Goal: Task Accomplishment & Management: Use online tool/utility

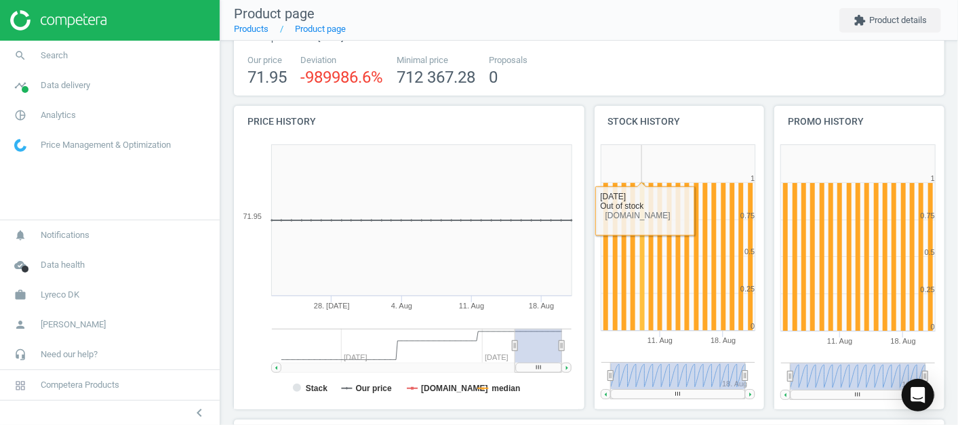
scroll to position [72, 0]
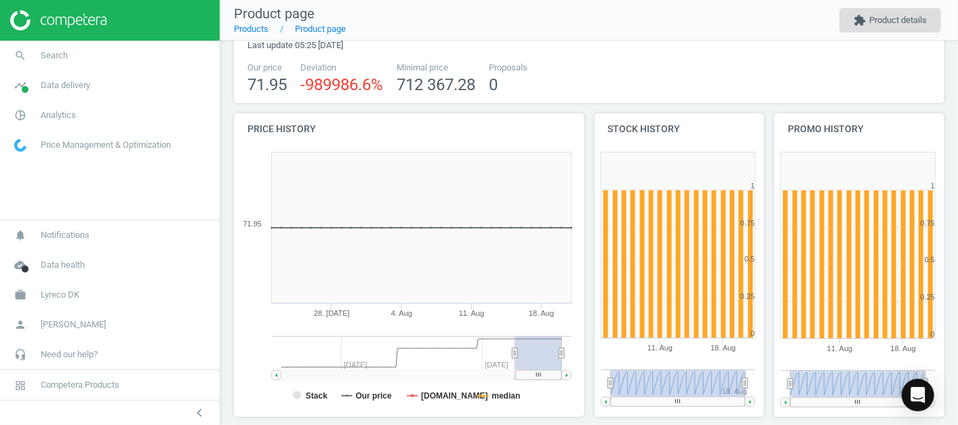
click at [906, 16] on button "extension Product details" at bounding box center [890, 20] width 102 height 24
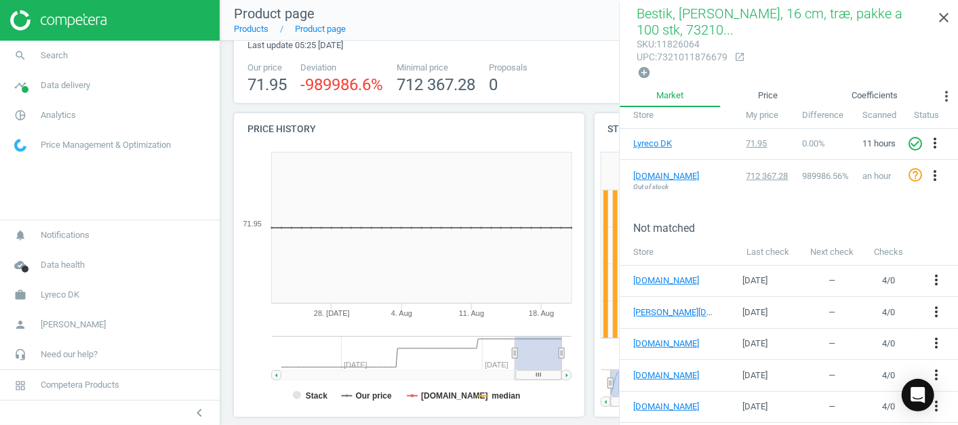
scroll to position [230, 0]
click at [878, 100] on link "Coefficients" at bounding box center [875, 96] width 120 height 23
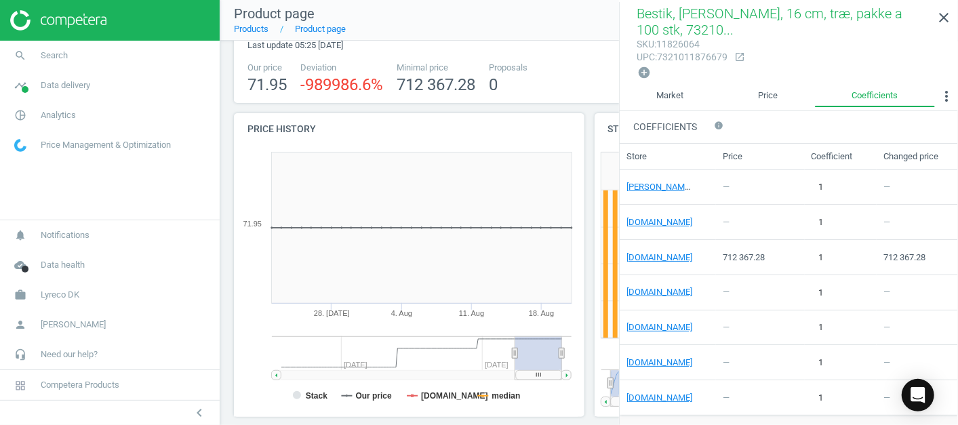
click at [895, 252] on div "712 367.28" at bounding box center [910, 258] width 54 height 12
click at [767, 100] on link "Price" at bounding box center [768, 96] width 94 height 23
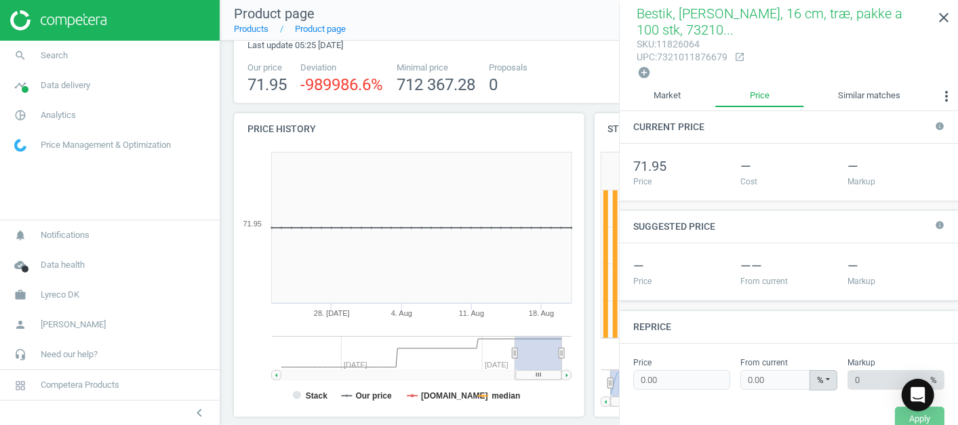
scroll to position [73, 0]
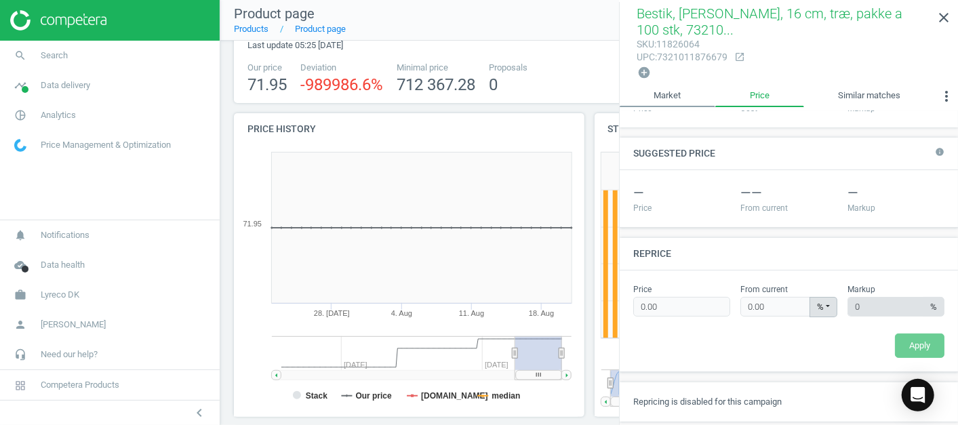
click at [683, 94] on link "Market" at bounding box center [668, 96] width 96 height 23
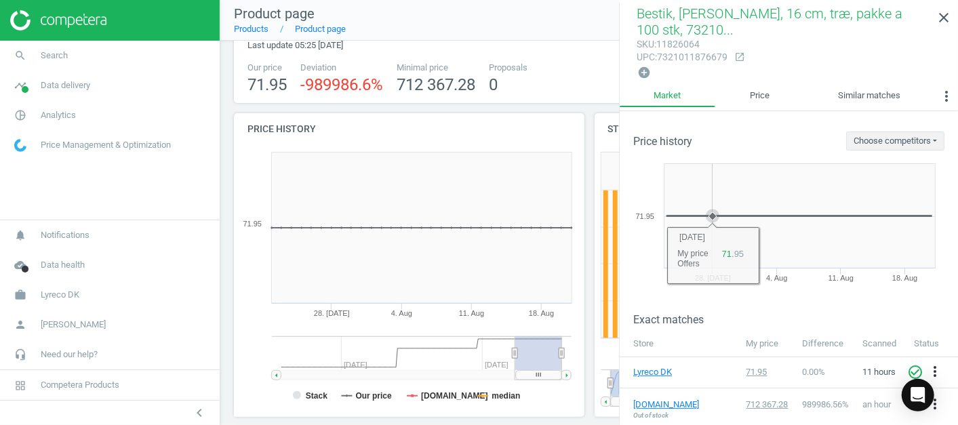
scroll to position [171, 0]
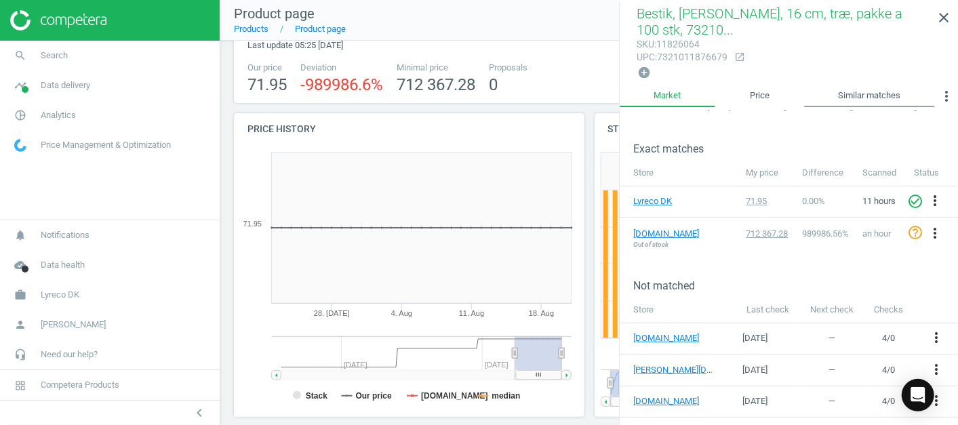
click at [893, 98] on link "Similar matches" at bounding box center [869, 96] width 131 height 23
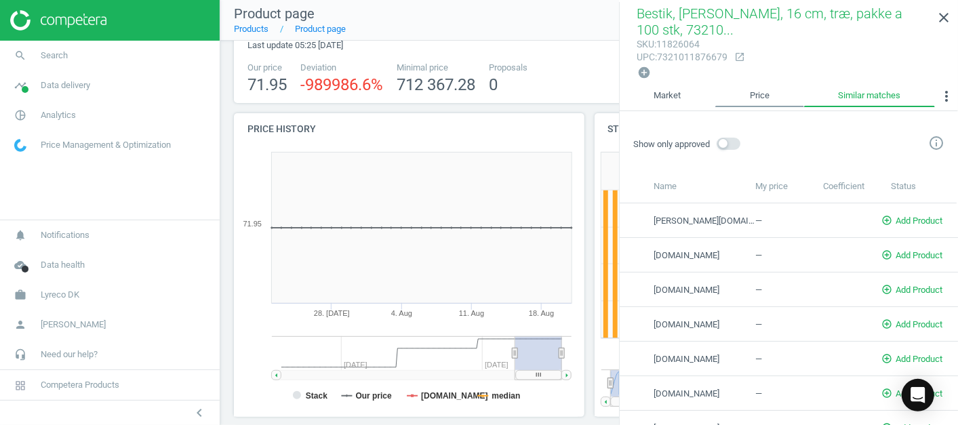
click at [786, 92] on link "Price" at bounding box center [759, 96] width 88 height 23
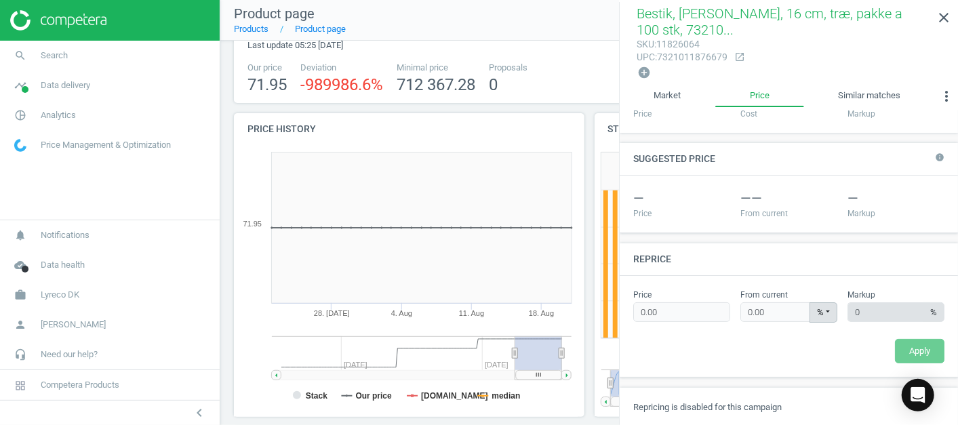
scroll to position [73, 0]
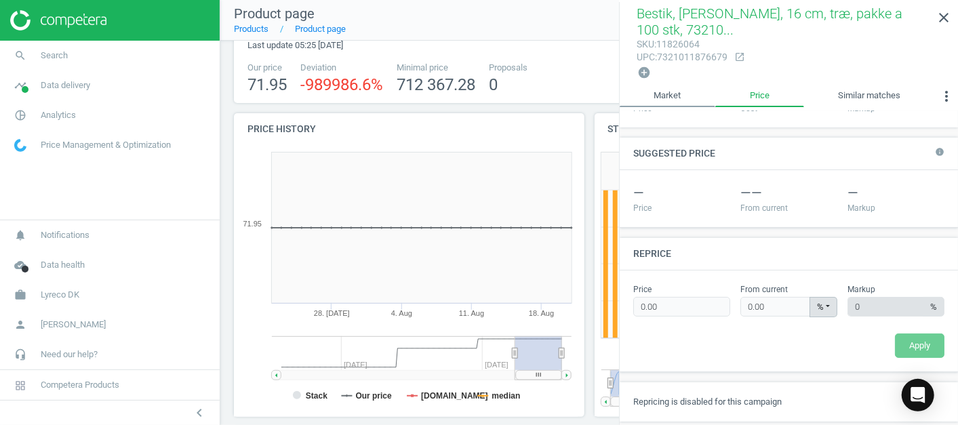
click at [664, 93] on link "Market" at bounding box center [668, 96] width 96 height 23
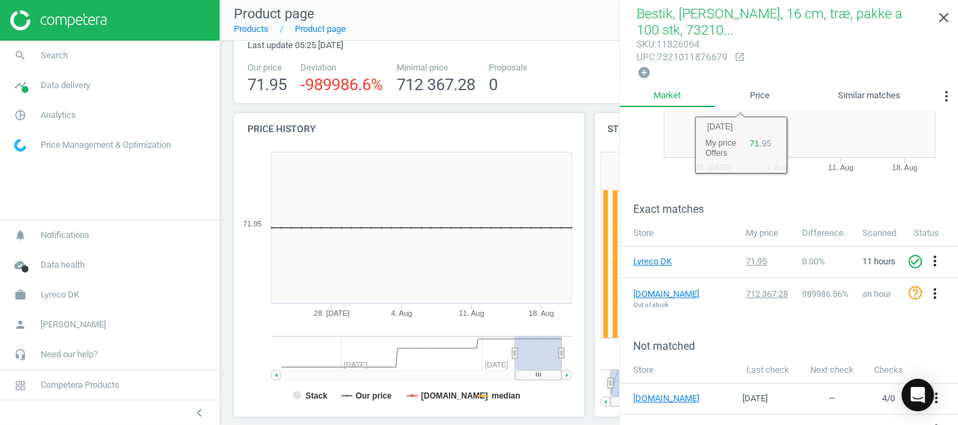
scroll to position [111, 0]
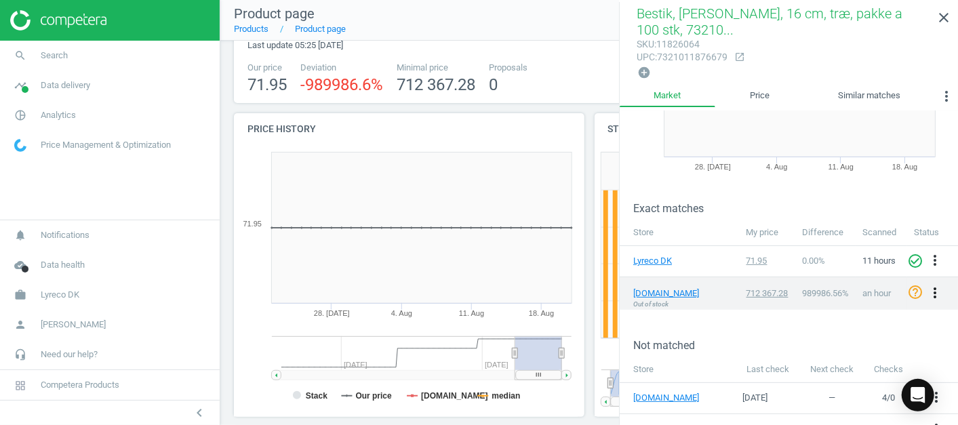
click at [936, 285] on icon "more_vert" at bounding box center [935, 293] width 16 height 16
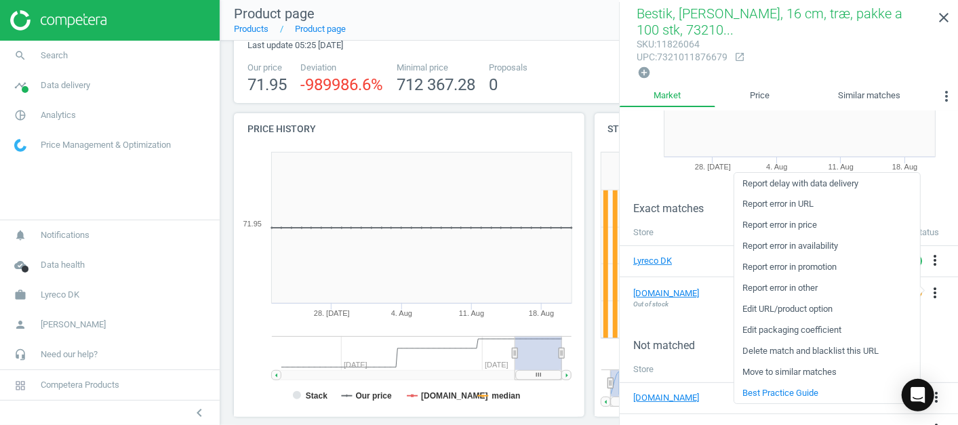
click at [705, 190] on div "Exact matches" at bounding box center [789, 198] width 338 height 33
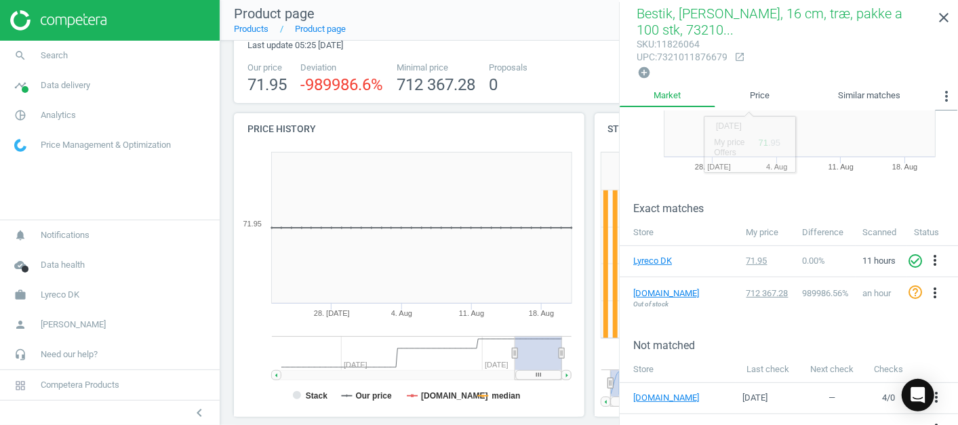
click at [946, 101] on icon "more_vert" at bounding box center [946, 96] width 16 height 16
click at [909, 127] on button "Coefficients" at bounding box center [914, 123] width 87 height 16
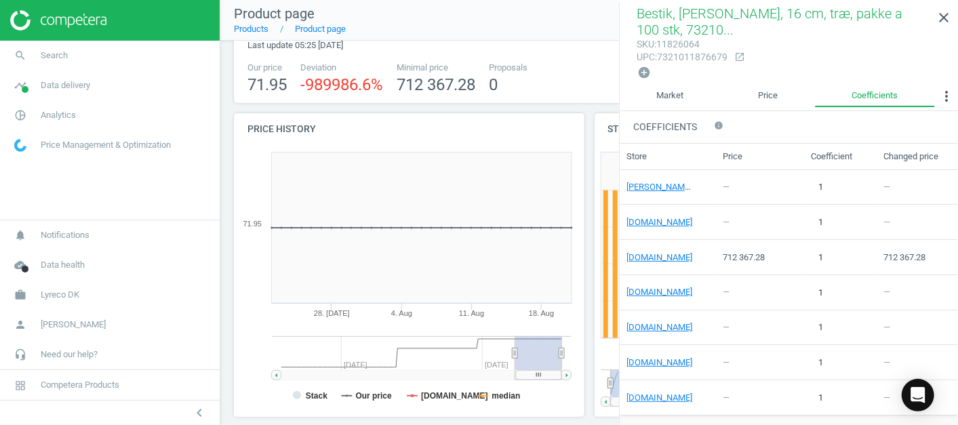
click at [894, 257] on div "712 367.28" at bounding box center [910, 258] width 54 height 12
click at [814, 247] on div "1 edit" at bounding box center [827, 257] width 33 height 21
click at [757, 261] on td "712 367.28" at bounding box center [760, 257] width 88 height 34
click at [736, 255] on div "712 367.28" at bounding box center [753, 258] width 61 height 12
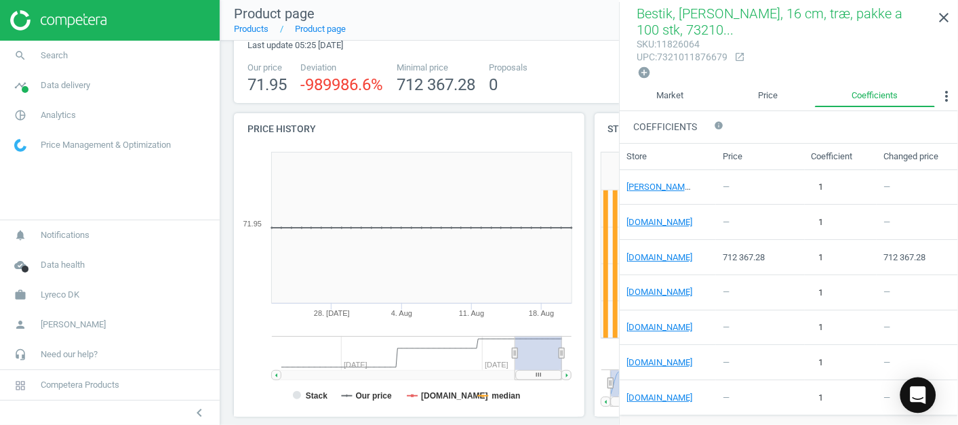
click at [922, 397] on icon "Open Intercom Messenger" at bounding box center [918, 395] width 16 height 18
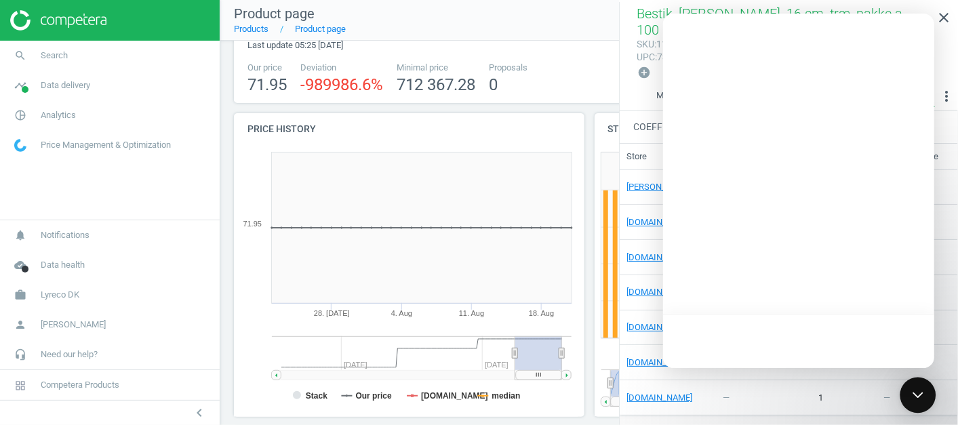
scroll to position [0, 0]
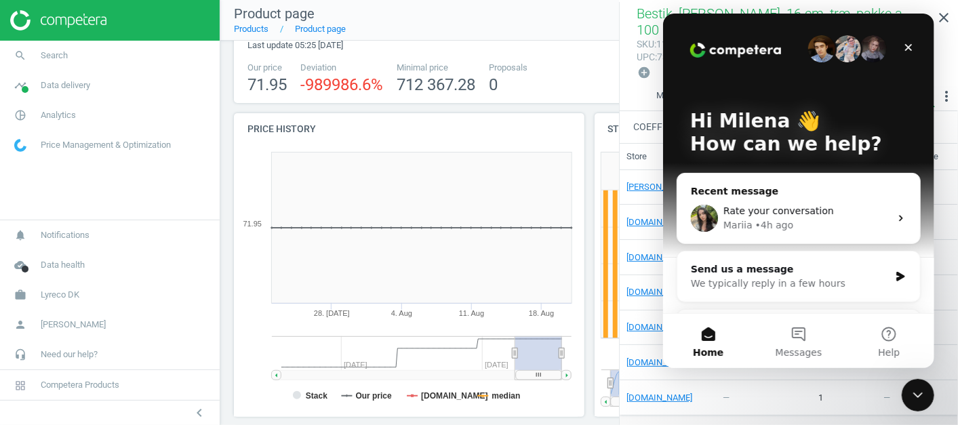
click at [770, 222] on div "• 4h ago" at bounding box center [774, 225] width 39 height 14
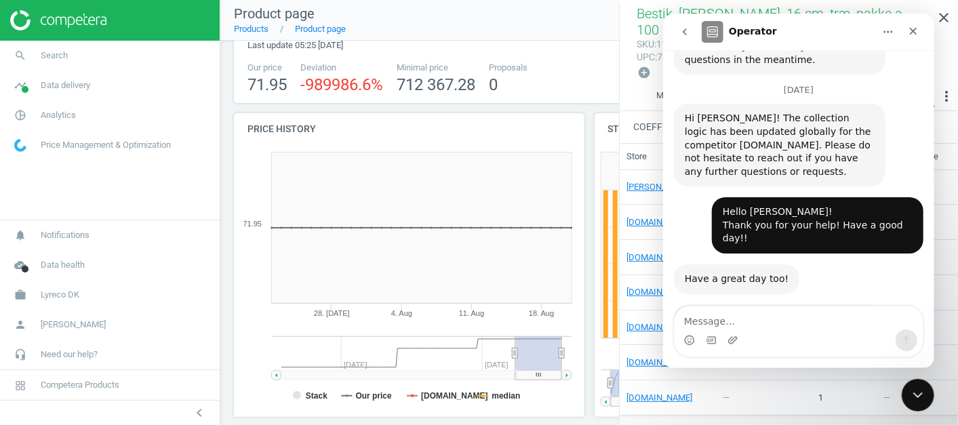
scroll to position [1496, 0]
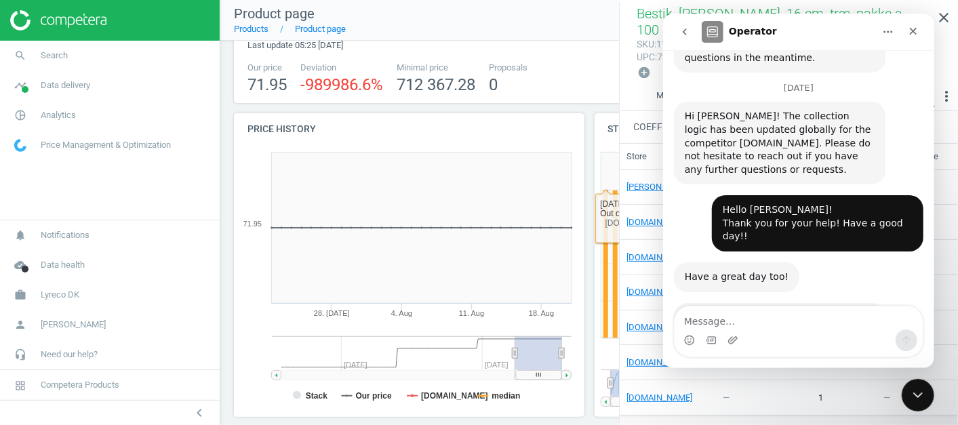
click at [577, 233] on rect at bounding box center [406, 281] width 344 height 271
click at [925, 398] on div "Close Intercom Messenger" at bounding box center [916, 393] width 33 height 33
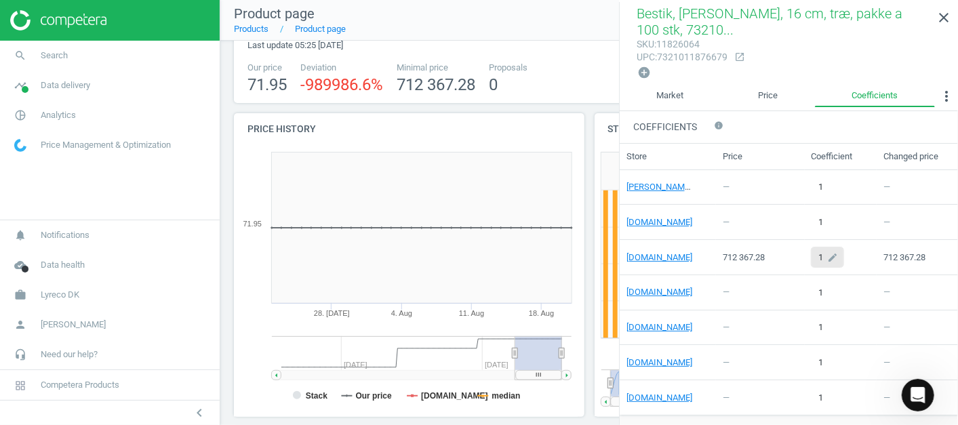
click at [817, 253] on div "1 edit" at bounding box center [827, 257] width 33 height 21
click at [781, 279] on td "—" at bounding box center [760, 292] width 88 height 35
click at [815, 249] on div "1 edit" at bounding box center [827, 257] width 33 height 21
click at [815, 254] on input "1" at bounding box center [834, 257] width 47 height 20
type input "0.1"
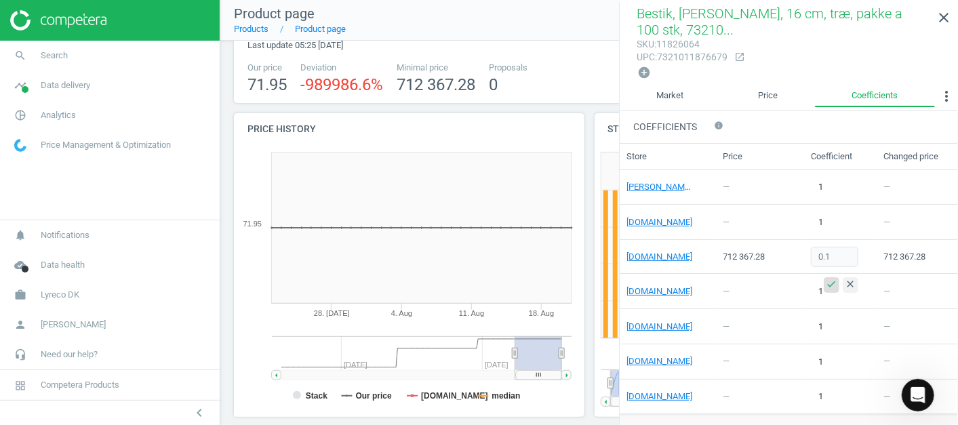
click at [831, 281] on icon "check" at bounding box center [831, 284] width 11 height 11
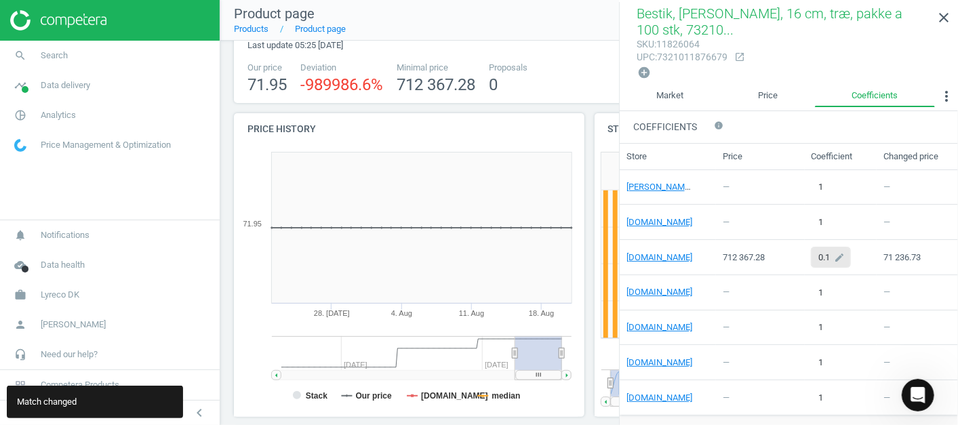
click at [824, 254] on div "0.1 edit" at bounding box center [831, 257] width 40 height 21
click at [823, 254] on input "0.1" at bounding box center [834, 257] width 47 height 20
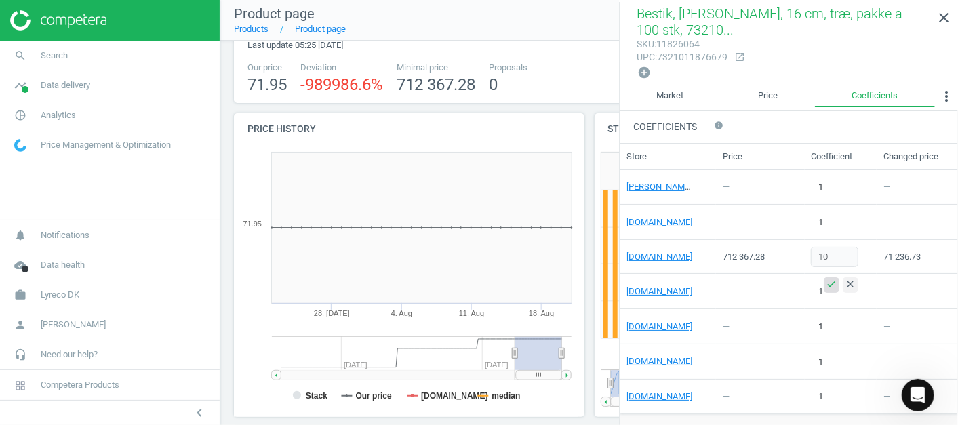
type input "10"
click at [829, 279] on icon "check" at bounding box center [831, 284] width 11 height 11
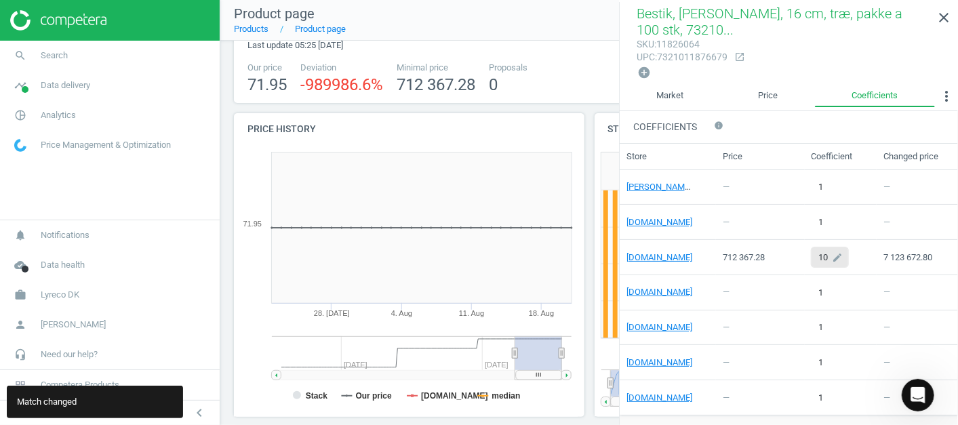
click at [829, 252] on icon "edit" at bounding box center [837, 257] width 22 height 20
drag, startPoint x: 827, startPoint y: 254, endPoint x: 814, endPoint y: 254, distance: 12.9
click at [814, 254] on input "10" at bounding box center [834, 257] width 47 height 20
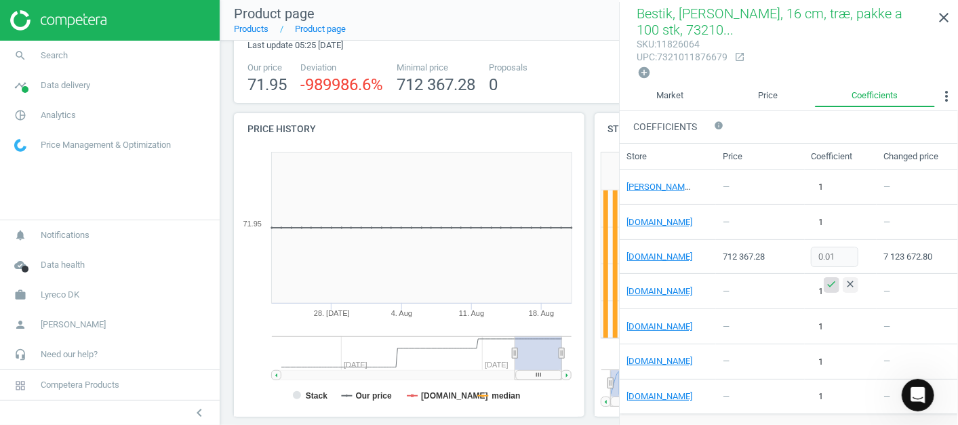
type input "0.01"
click at [830, 279] on icon "check" at bounding box center [831, 284] width 11 height 11
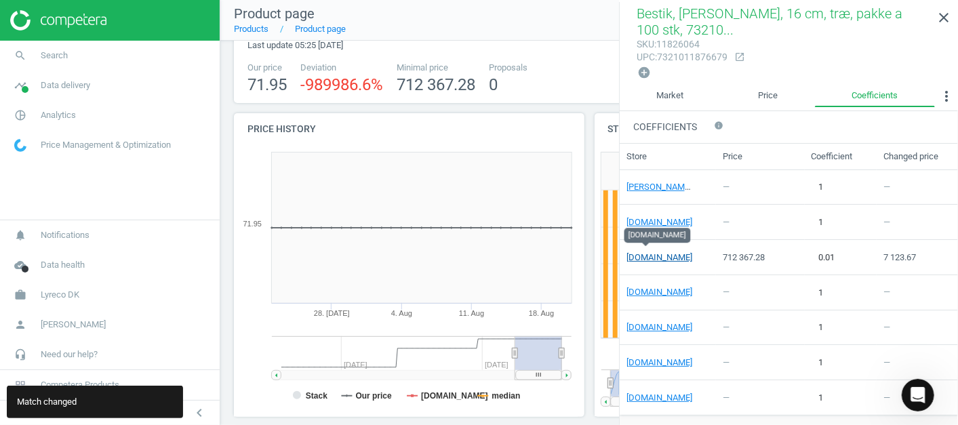
click at [645, 254] on link "[DOMAIN_NAME]" at bounding box center [659, 257] width 66 height 10
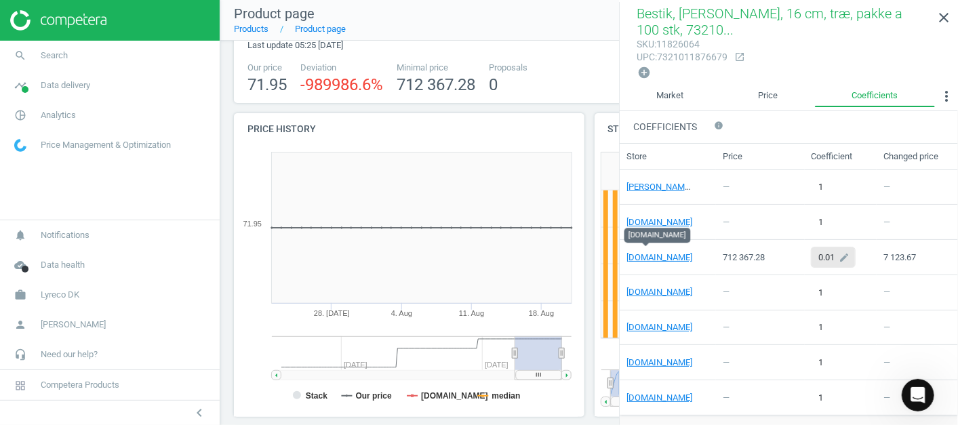
click at [834, 255] on icon "edit" at bounding box center [844, 257] width 22 height 20
click at [829, 254] on input "0.01" at bounding box center [834, 257] width 47 height 20
type input "0.001"
click at [829, 279] on icon "check" at bounding box center [831, 284] width 11 height 11
click at [548, 104] on div "Bestik, [PERSON_NAME], 16 cm, træ, pakke a 100 stk, 7321011876679 sku : 1182606…" at bounding box center [589, 403] width 738 height 869
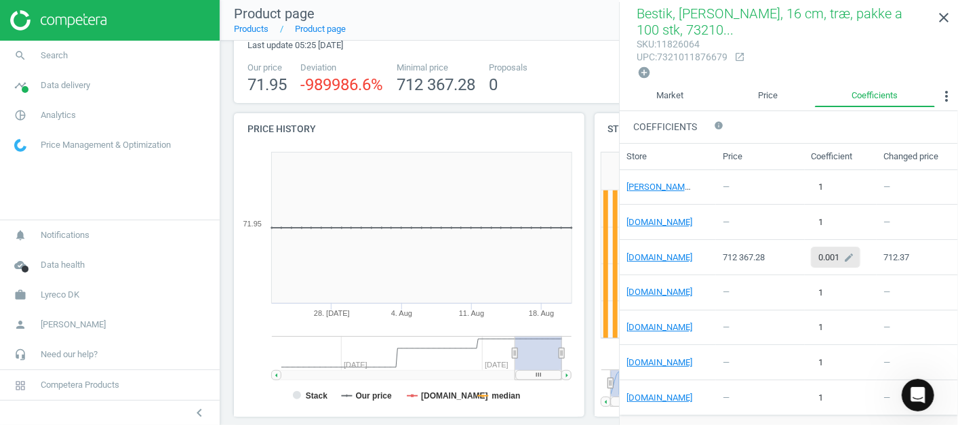
click at [838, 253] on icon "edit" at bounding box center [849, 257] width 22 height 20
drag, startPoint x: 837, startPoint y: 253, endPoint x: 814, endPoint y: 252, distance: 23.1
click at [814, 252] on input "0.001" at bounding box center [834, 257] width 47 height 20
type input "1"
click at [829, 279] on icon "check" at bounding box center [831, 284] width 11 height 11
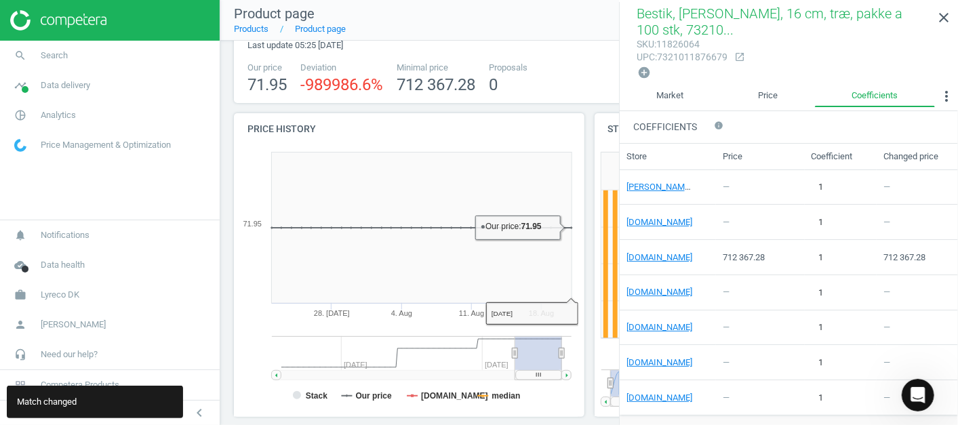
click at [517, 88] on div "0" at bounding box center [508, 85] width 39 height 22
